Goal: Navigation & Orientation: Understand site structure

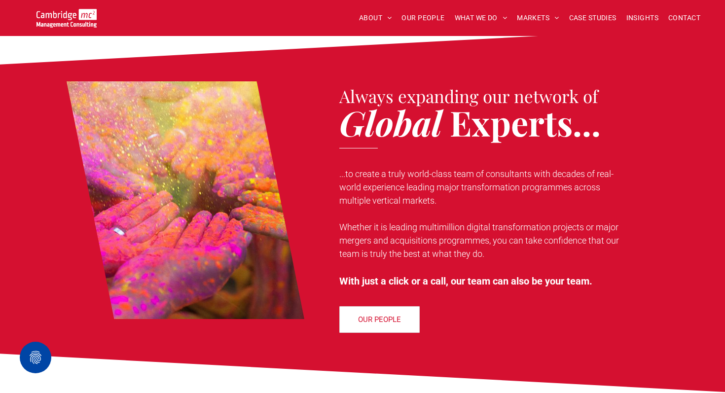
scroll to position [730, 0]
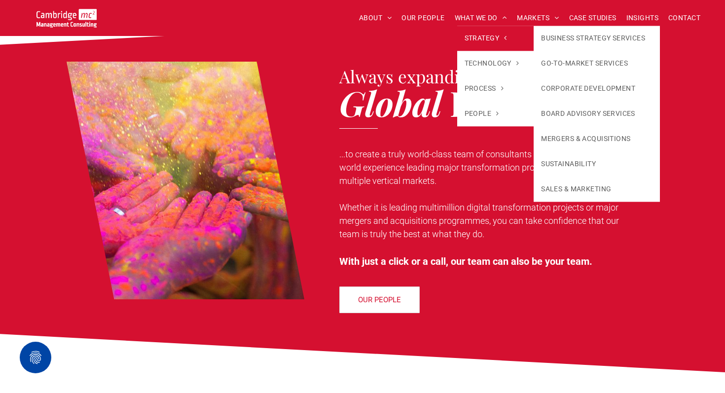
click at [485, 36] on span "STRATEGY" at bounding box center [486, 38] width 42 height 10
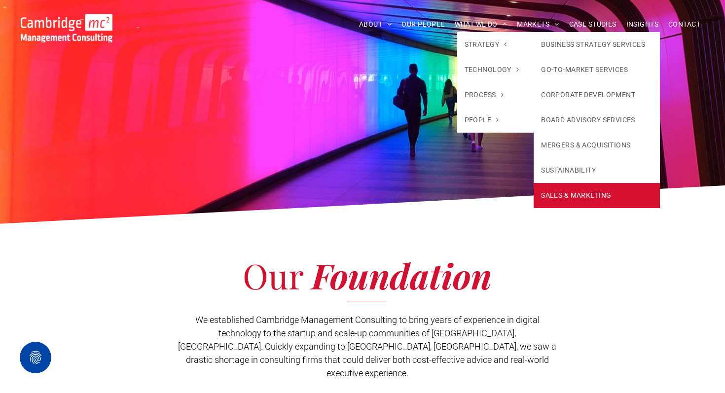
click at [561, 191] on link "SALES & MARKETING" at bounding box center [597, 195] width 126 height 25
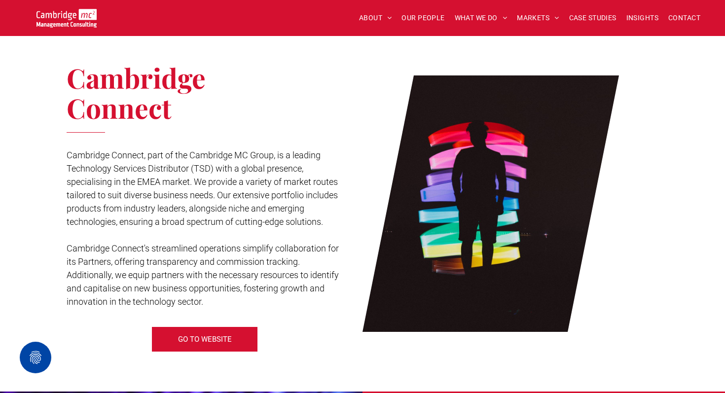
scroll to position [513, 0]
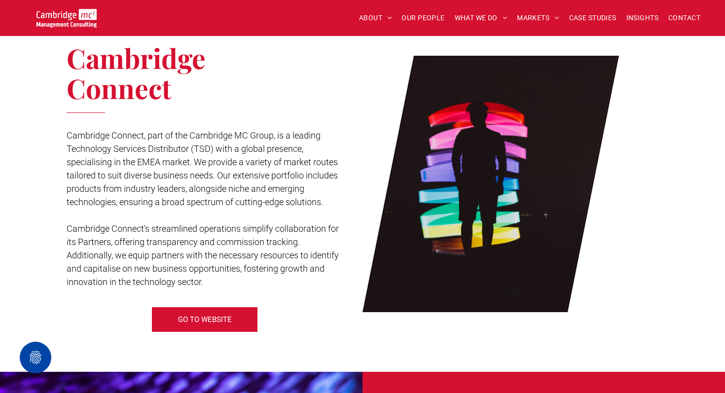
click at [297, 94] on div "Cambridge Connect Cambridge Connect, part of the Cambridge MC Group, is a leadi…" at bounding box center [215, 187] width 296 height 299
